Goal: Check status: Check status

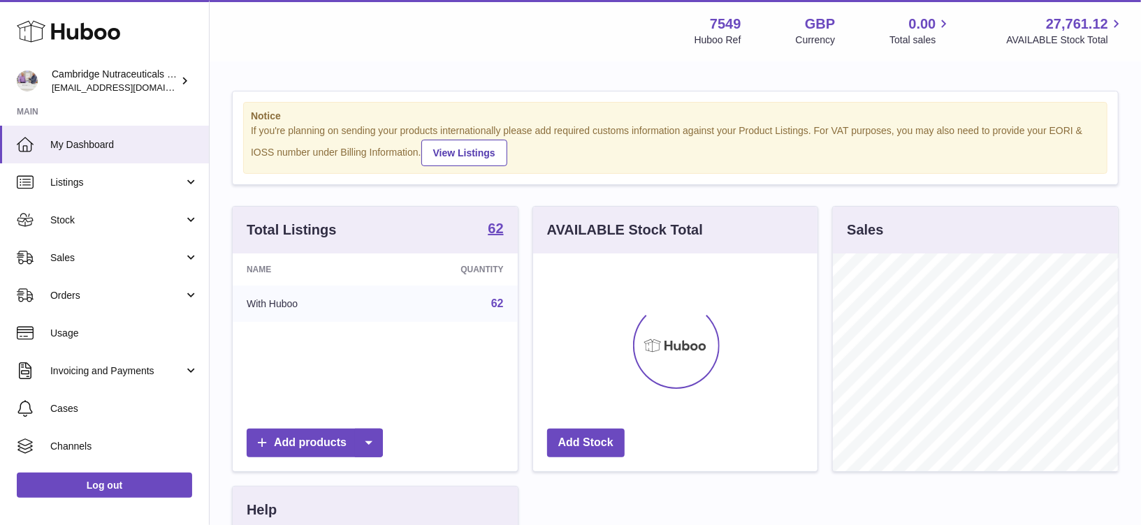
scroll to position [217, 285]
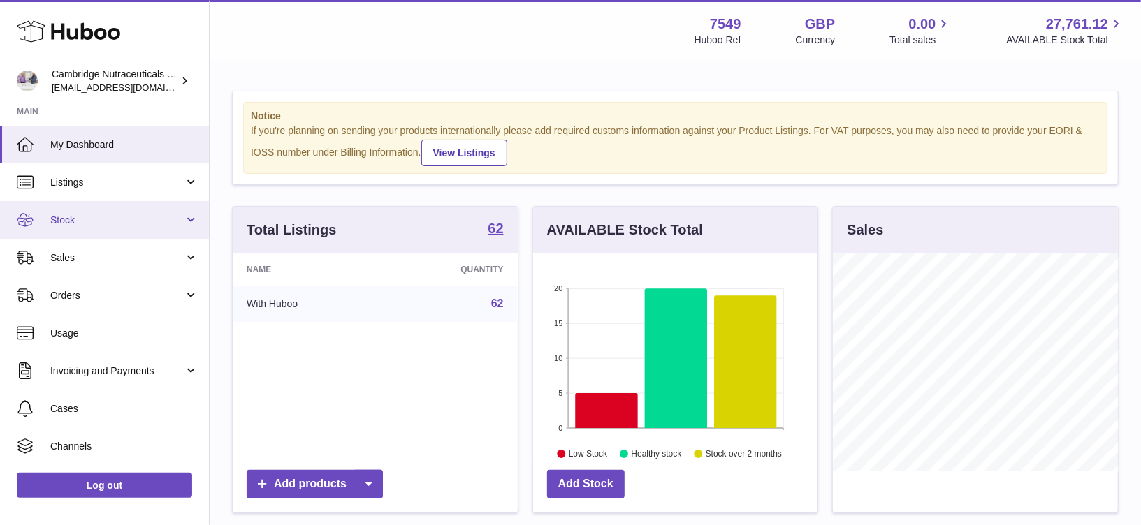
click at [123, 219] on span "Stock" at bounding box center [116, 220] width 133 height 13
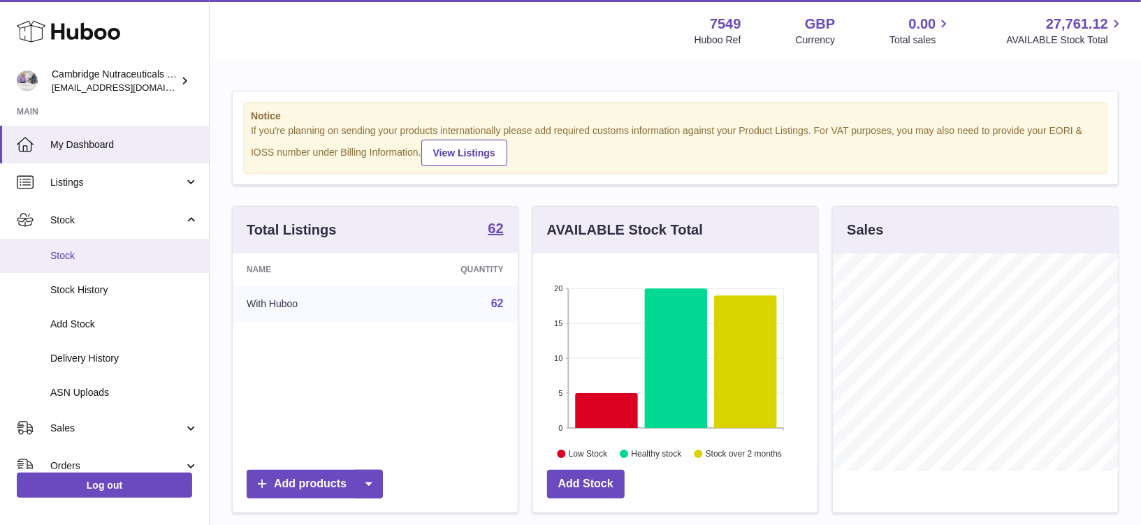
click at [111, 248] on link "Stock" at bounding box center [104, 256] width 209 height 34
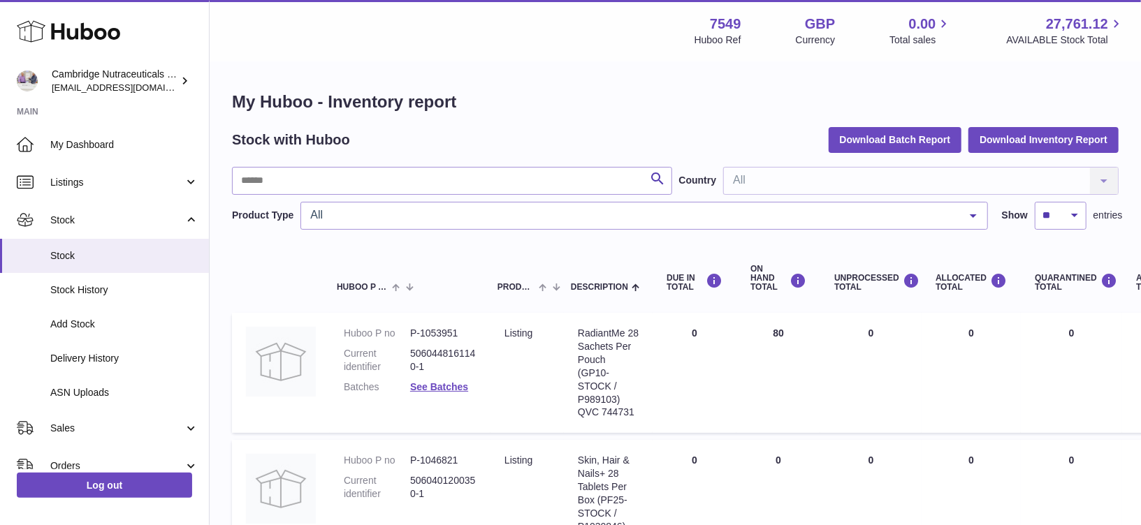
click at [570, 180] on input "text" at bounding box center [452, 181] width 440 height 28
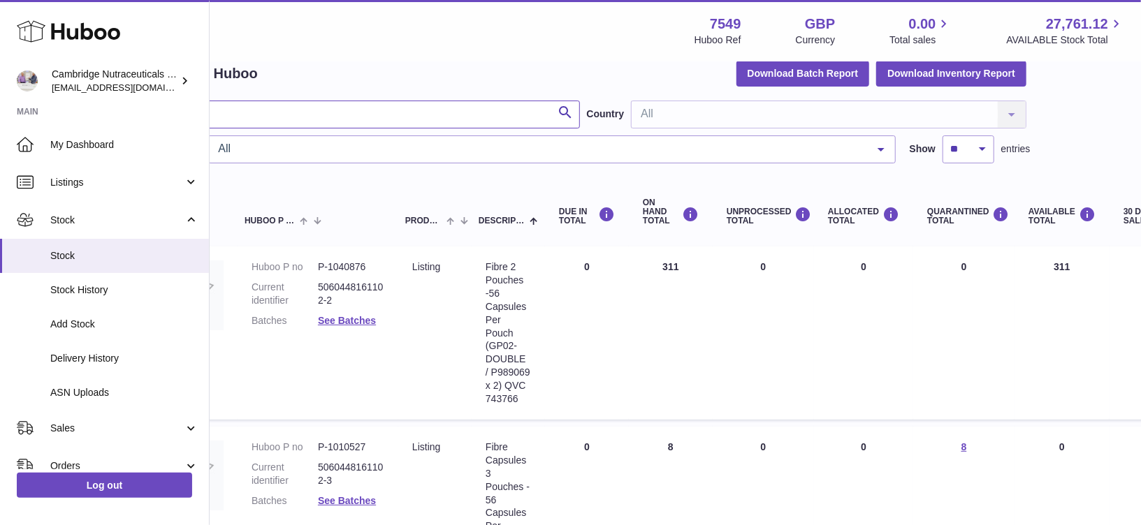
scroll to position [66, 0]
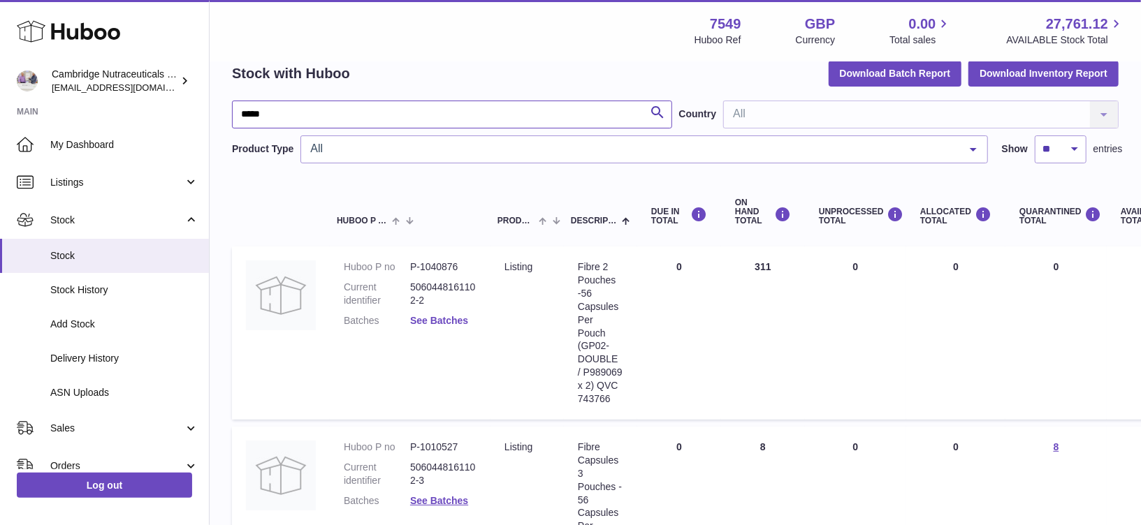
type input "*****"
click at [433, 319] on link "See Batches" at bounding box center [439, 320] width 58 height 11
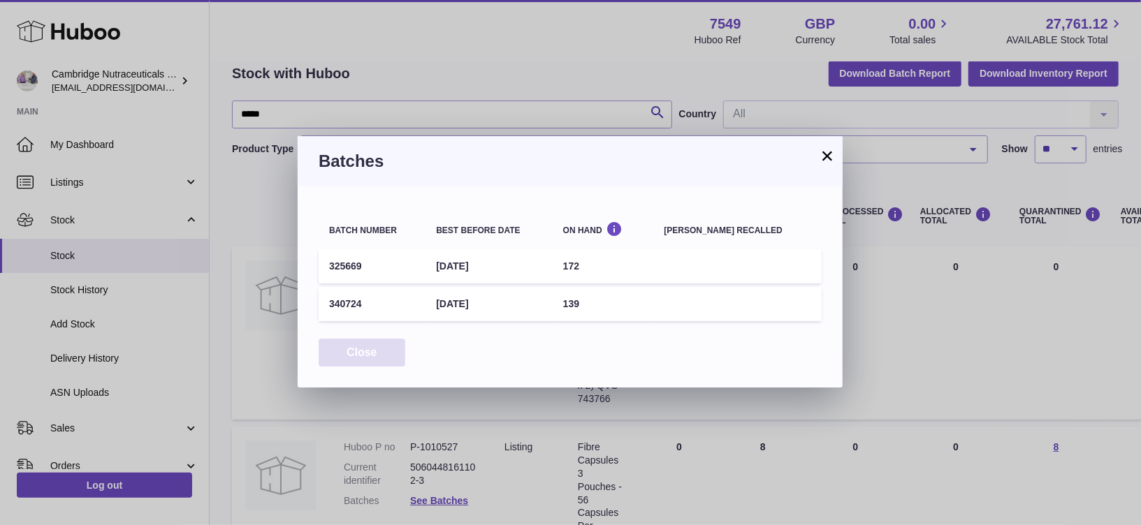
click at [351, 361] on button "Close" at bounding box center [362, 353] width 87 height 29
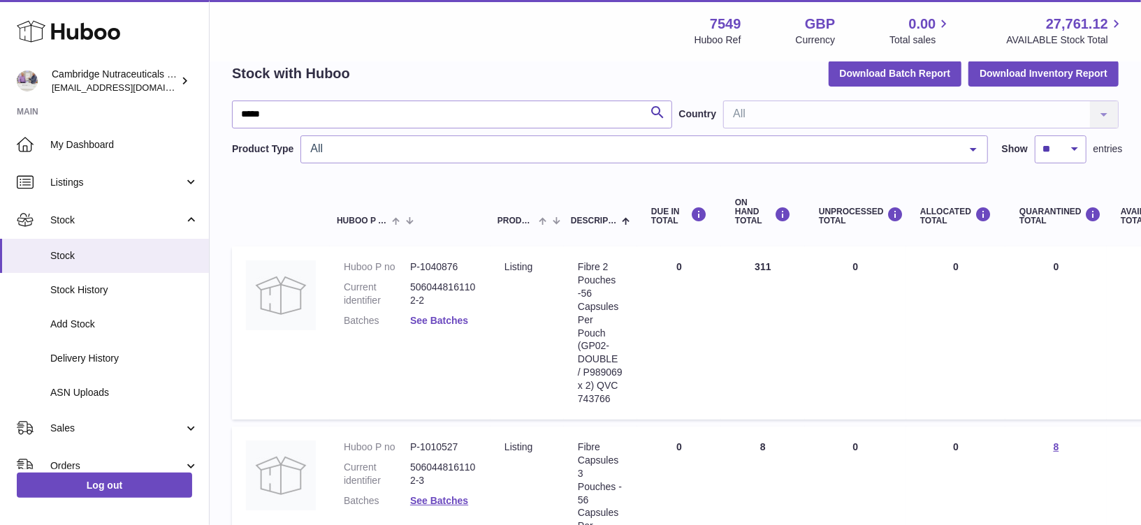
click at [445, 321] on link "See Batches" at bounding box center [439, 320] width 58 height 11
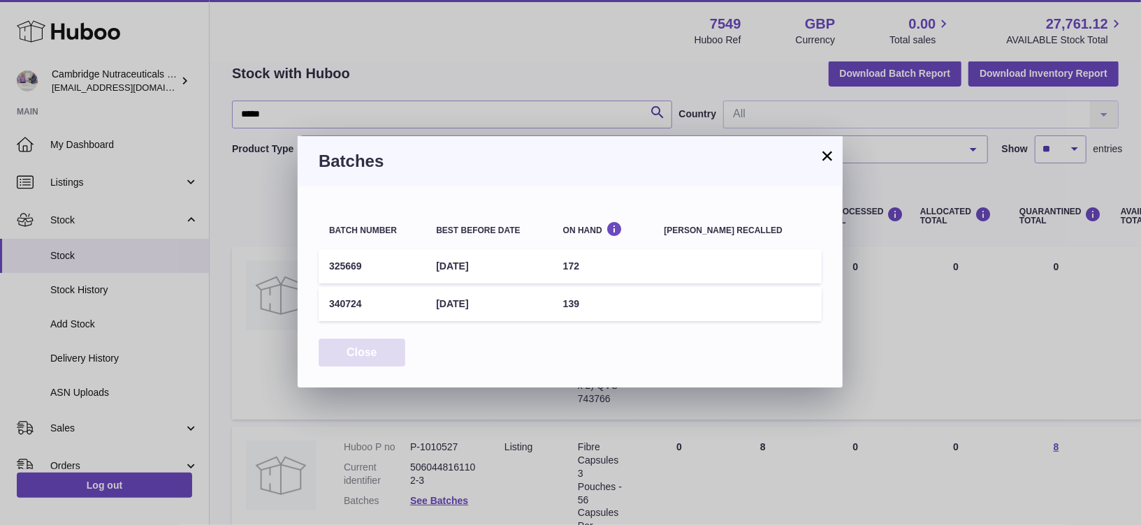
click at [372, 359] on button "Close" at bounding box center [362, 353] width 87 height 29
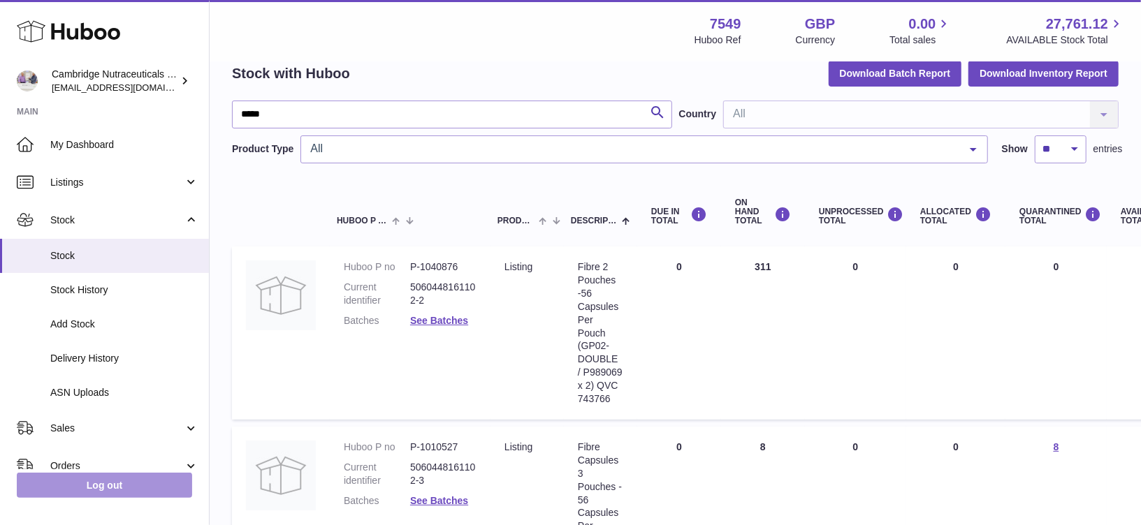
click at [115, 483] on link "Log out" at bounding box center [104, 485] width 175 height 25
